Goal: Information Seeking & Learning: Learn about a topic

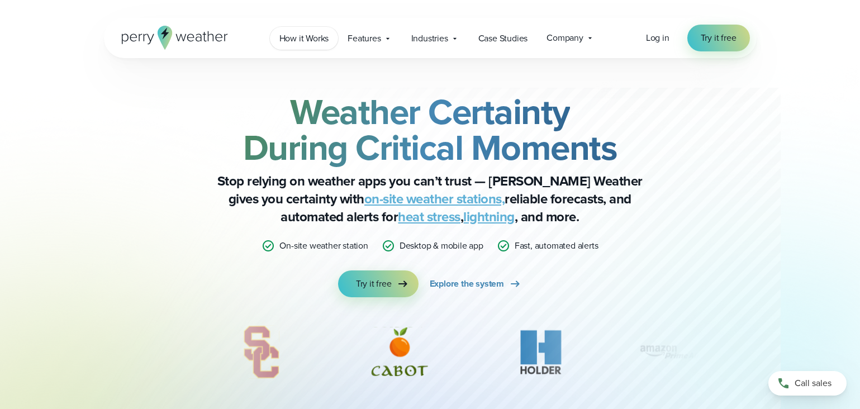
click at [318, 42] on span "How it Works" at bounding box center [304, 38] width 50 height 13
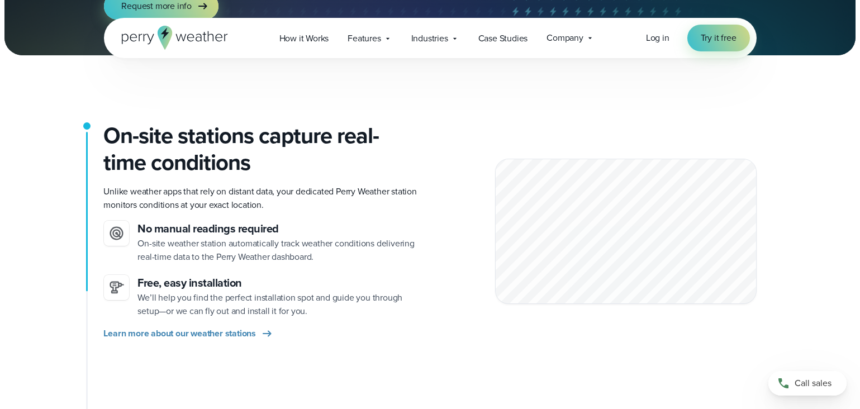
scroll to position [224, 0]
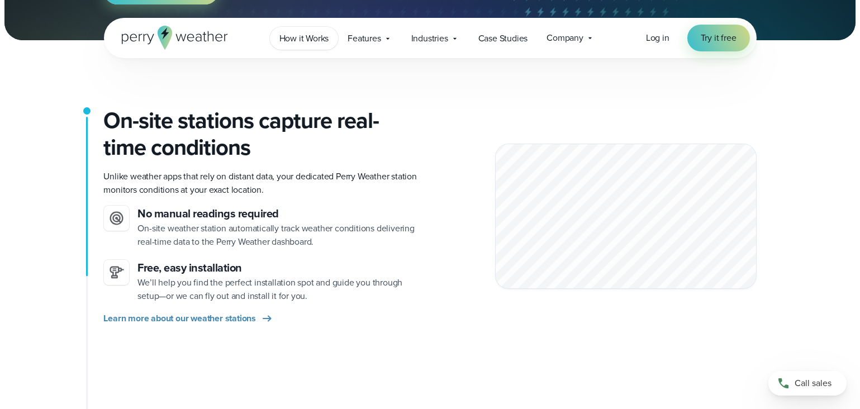
click at [325, 42] on span "How it Works" at bounding box center [304, 38] width 50 height 13
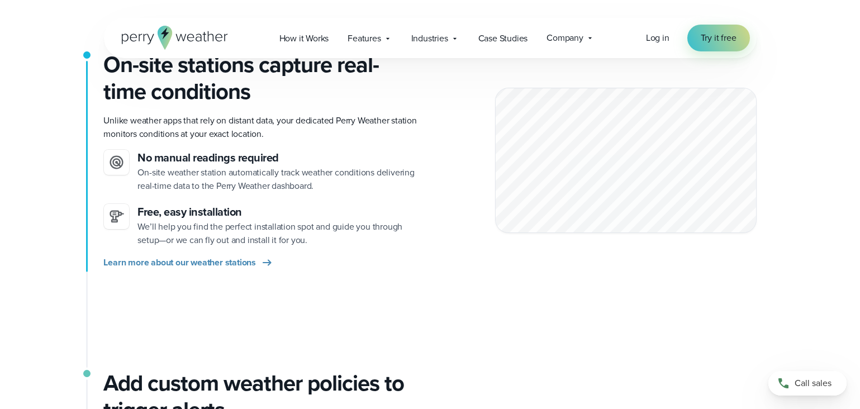
scroll to position [224, 0]
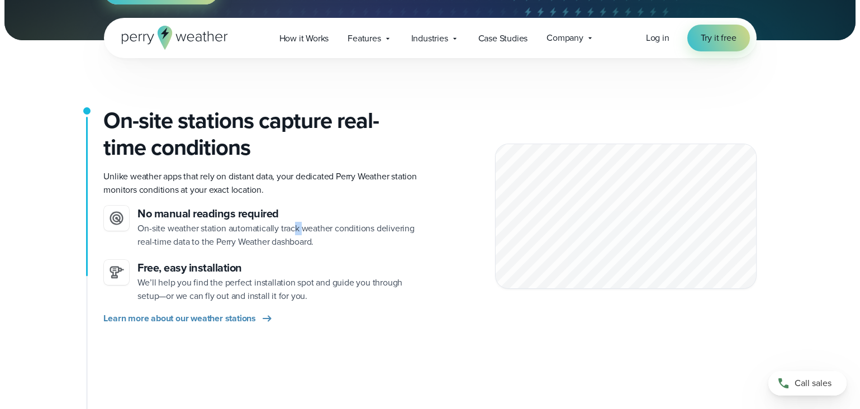
click at [293, 233] on p "On-site weather station automatically track weather conditions delivering real-…" at bounding box center [279, 235] width 283 height 27
drag, startPoint x: 293, startPoint y: 233, endPoint x: 238, endPoint y: 182, distance: 75.5
click at [238, 182] on p "Unlike weather apps that rely on distant data, your dedicated Perry Weather sta…" at bounding box center [263, 183] width 318 height 27
click at [369, 40] on span "Features" at bounding box center [364, 38] width 33 height 13
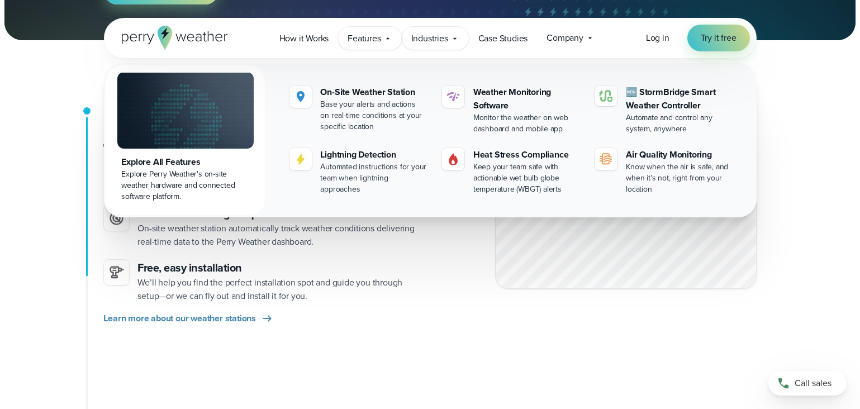
click at [432, 48] on div "Industries Featured Case Study How PGA of America is Prioritizing Golfer Safety…" at bounding box center [435, 38] width 67 height 23
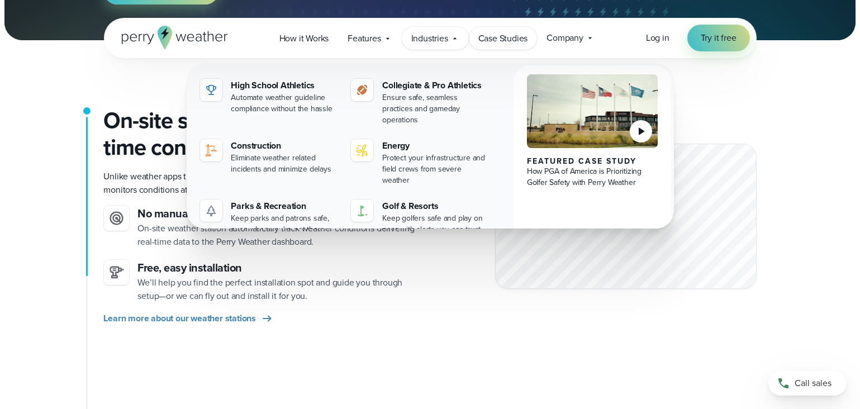
click at [508, 33] on span "Case Studies" at bounding box center [503, 38] width 50 height 13
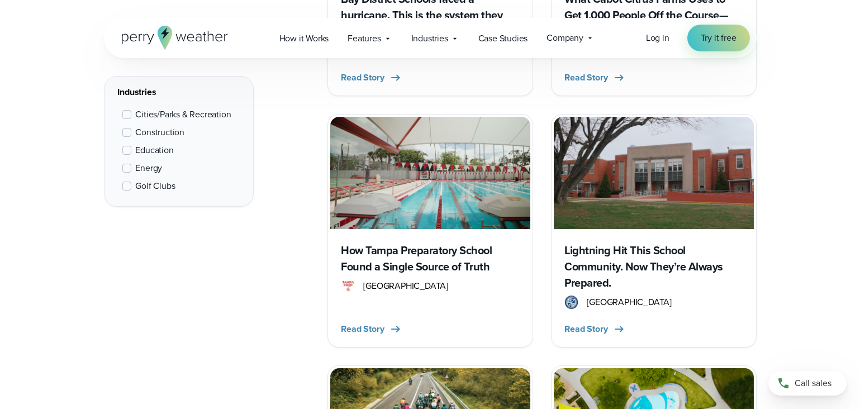
scroll to position [950, 0]
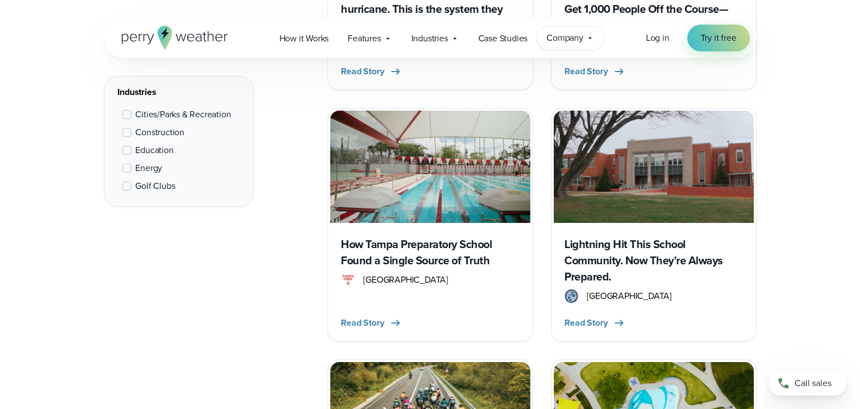
click at [575, 36] on span "Company" at bounding box center [565, 37] width 37 height 13
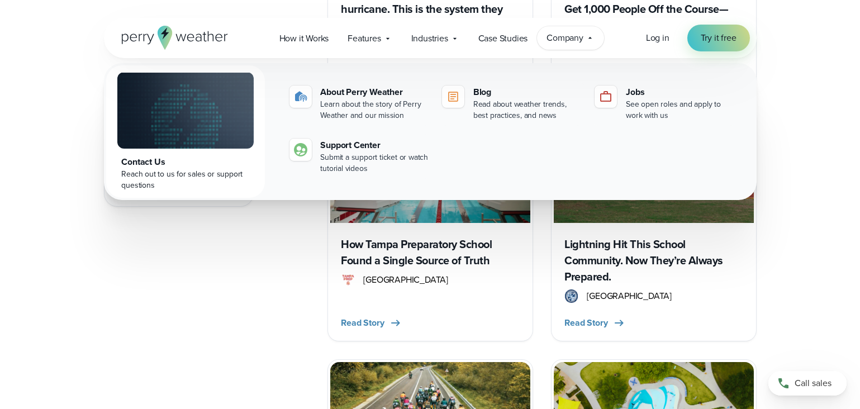
click at [837, 165] on div "All Stories Filters Industries Cities/Parks & Recreation" at bounding box center [430, 375] width 860 height 1648
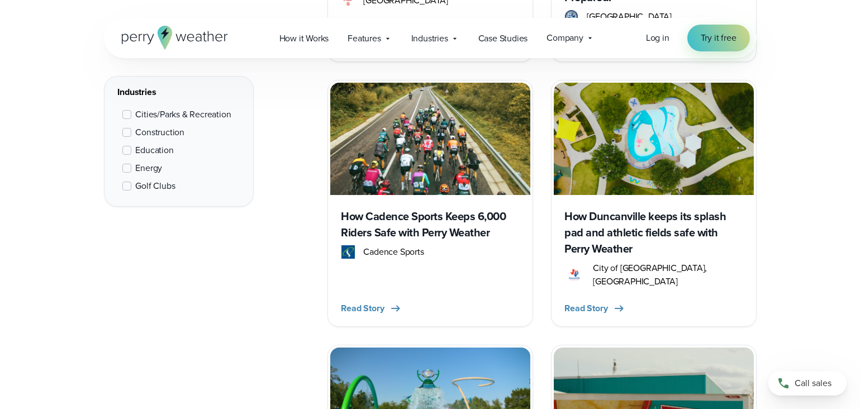
scroll to position [1565, 0]
